Goal: Transaction & Acquisition: Purchase product/service

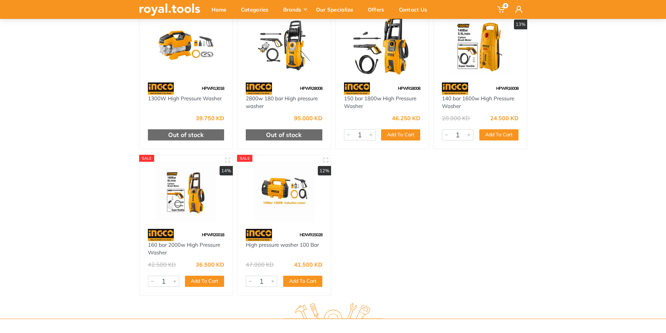
scroll to position [84, 0]
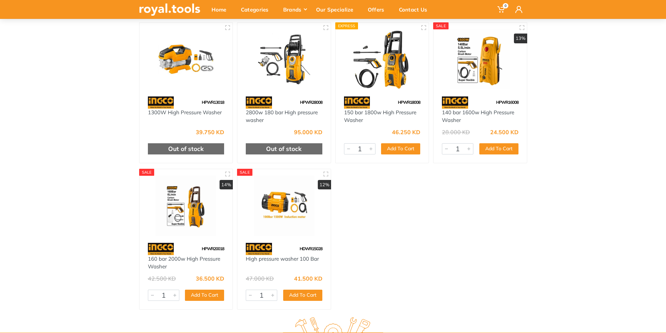
click at [485, 89] on img at bounding box center [480, 59] width 81 height 61
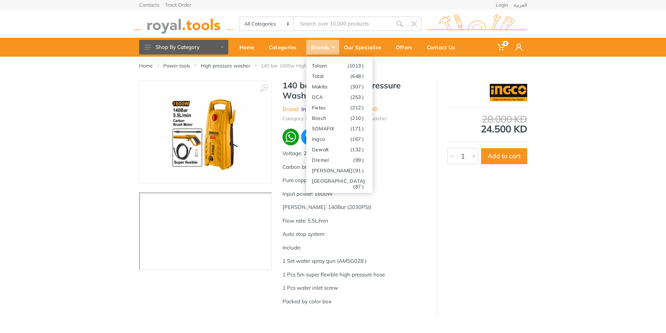
click at [326, 45] on div "Brands" at bounding box center [322, 47] width 33 height 15
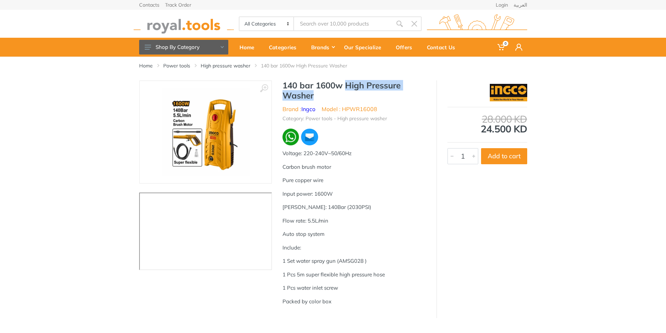
drag, startPoint x: 348, startPoint y: 86, endPoint x: 407, endPoint y: 95, distance: 60.5
click at [407, 95] on h1 "140 bar 1600w High Pressure Washer" at bounding box center [354, 90] width 143 height 20
copy h1 "High Pressure Washer"
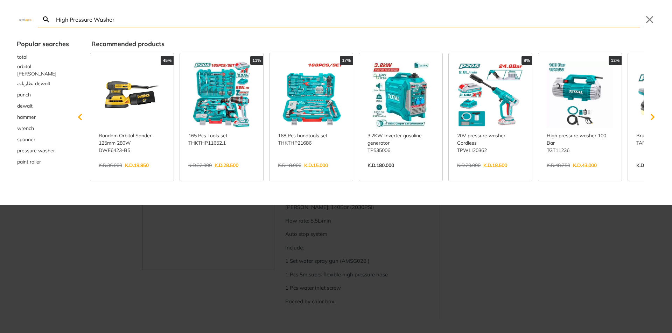
type input "High Pressure Washer"
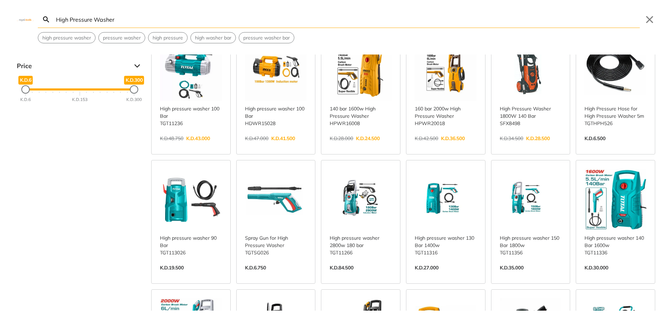
scroll to position [45, 0]
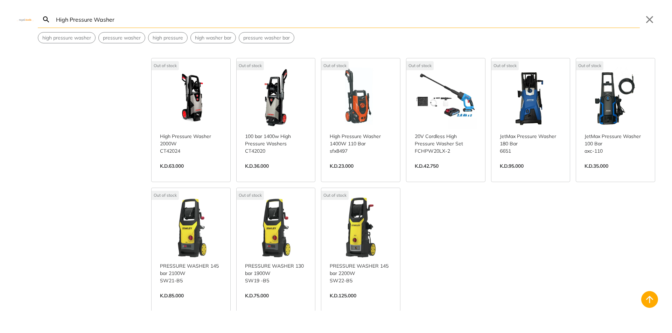
scroll to position [694, 0]
